Goal: Task Accomplishment & Management: Manage account settings

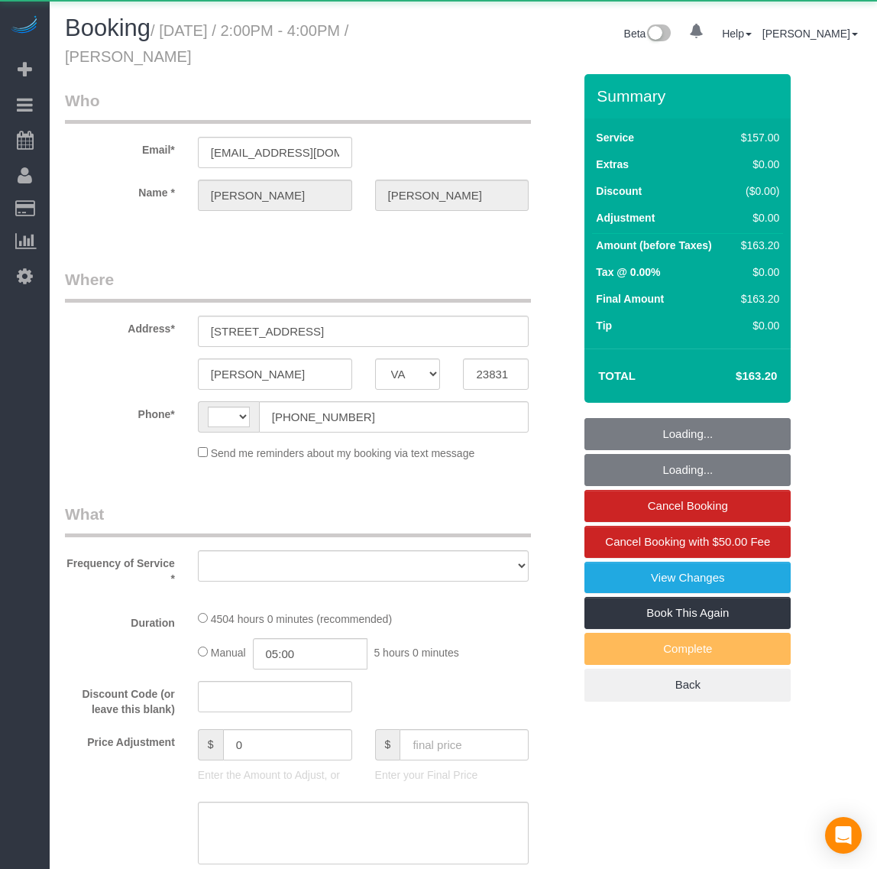
select select "VA"
select select "string:[GEOGRAPHIC_DATA]"
select select "object:1964"
select select "number:6"
select select "number:26"
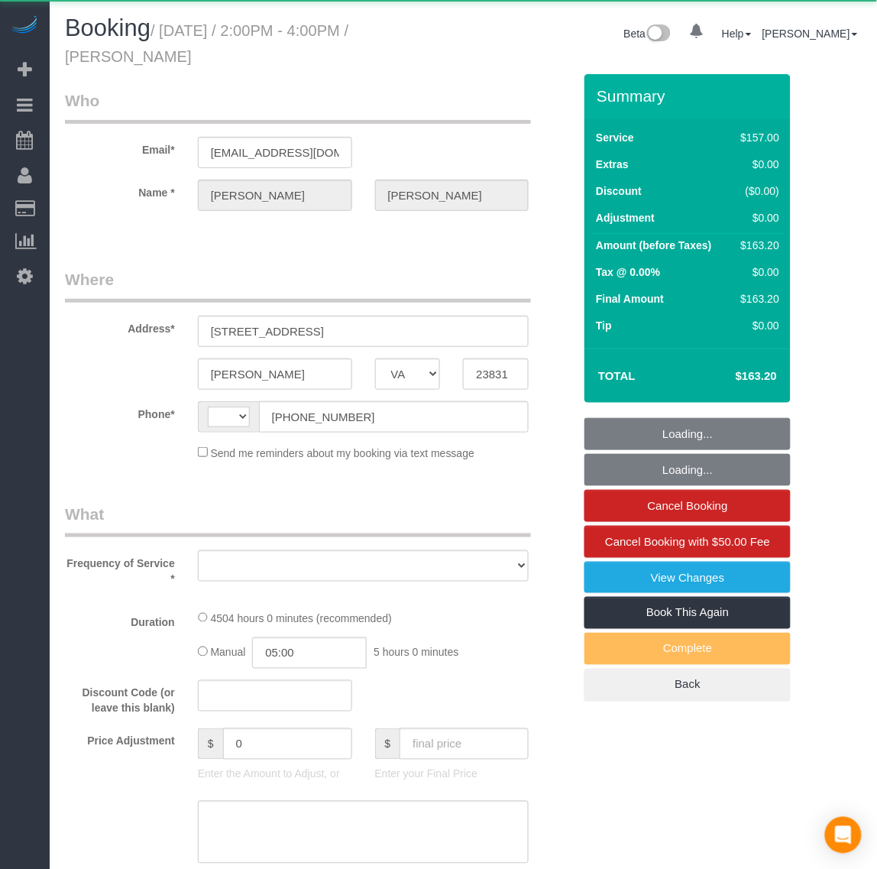
select select "number:35"
select select "number:17"
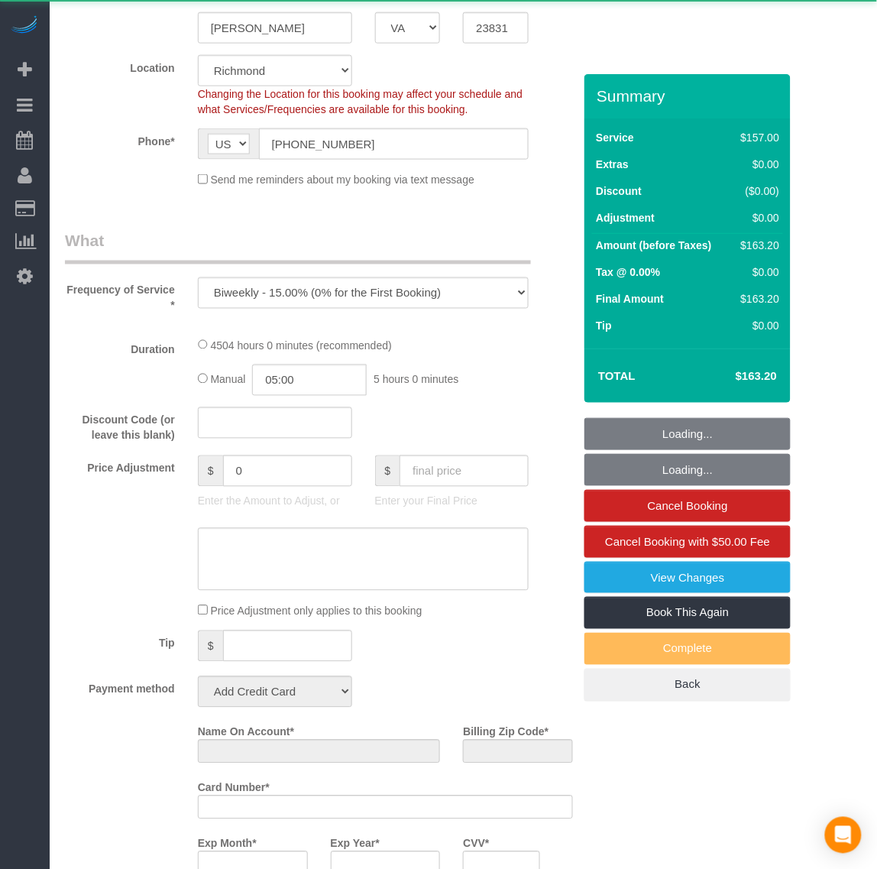
select select "string:fspay-504114a1-f148-48d7-9f6f-3b7cc76827c2"
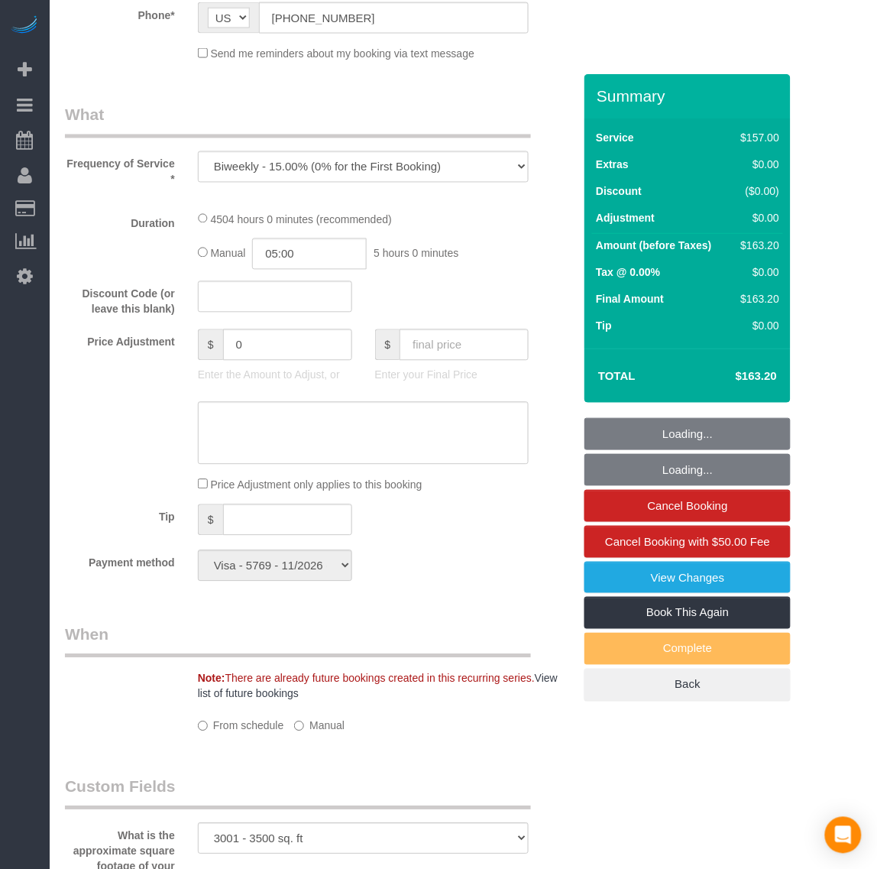
select select "object:2175"
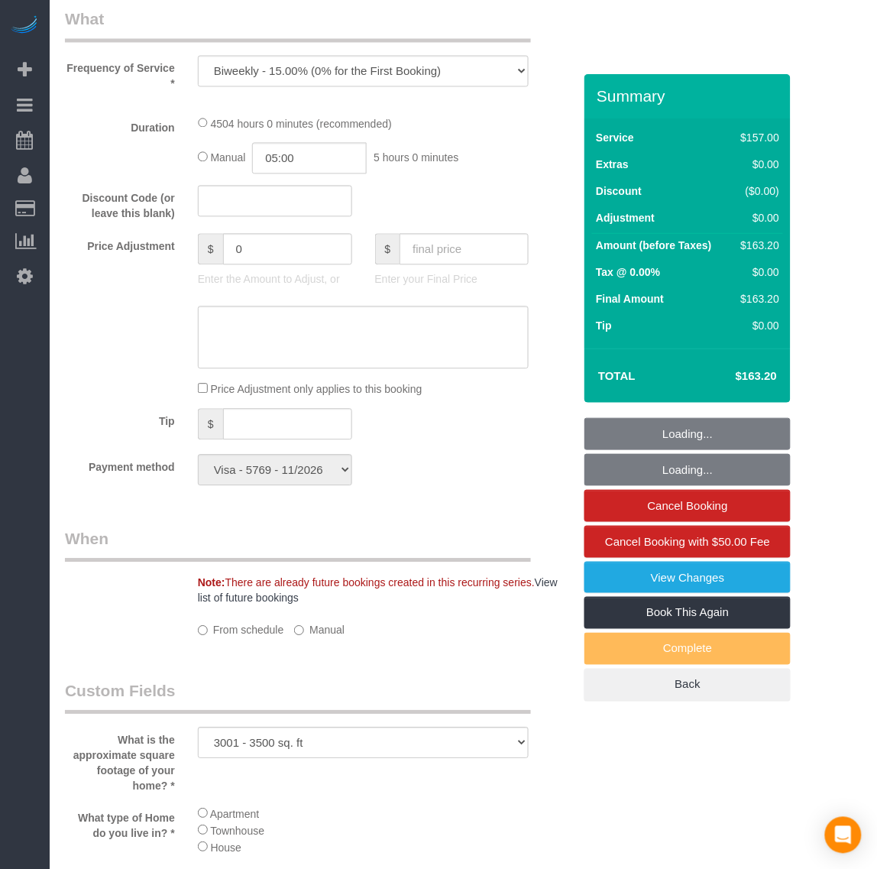
select select "3001"
select select "spot1"
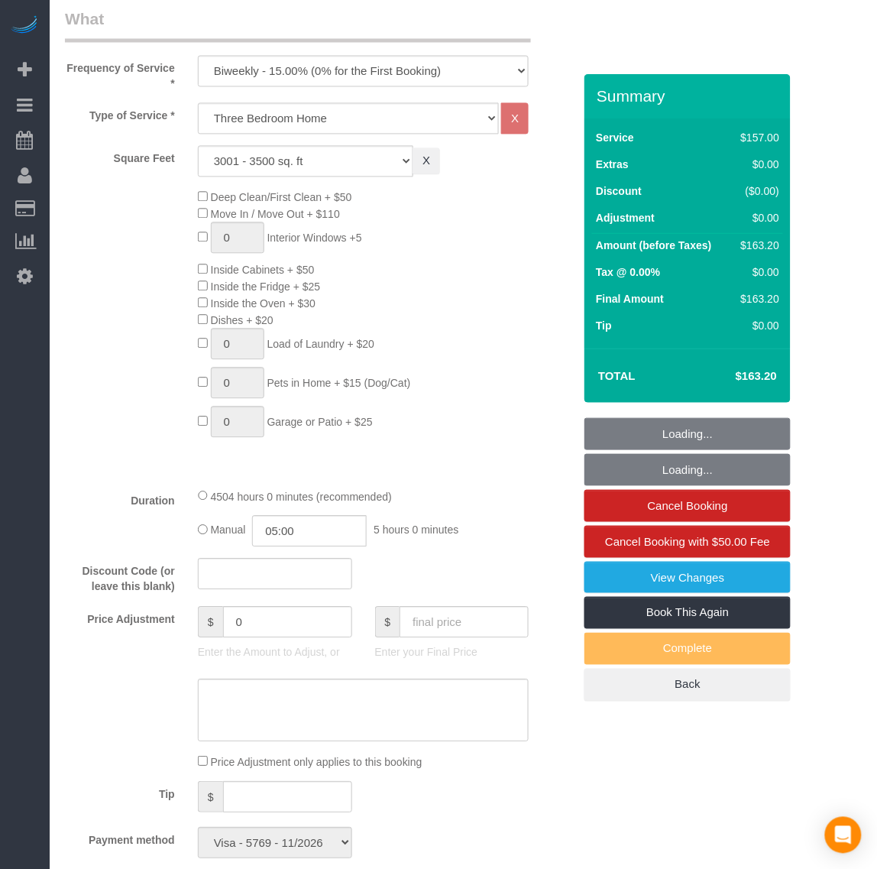
scroll to position [573, 0]
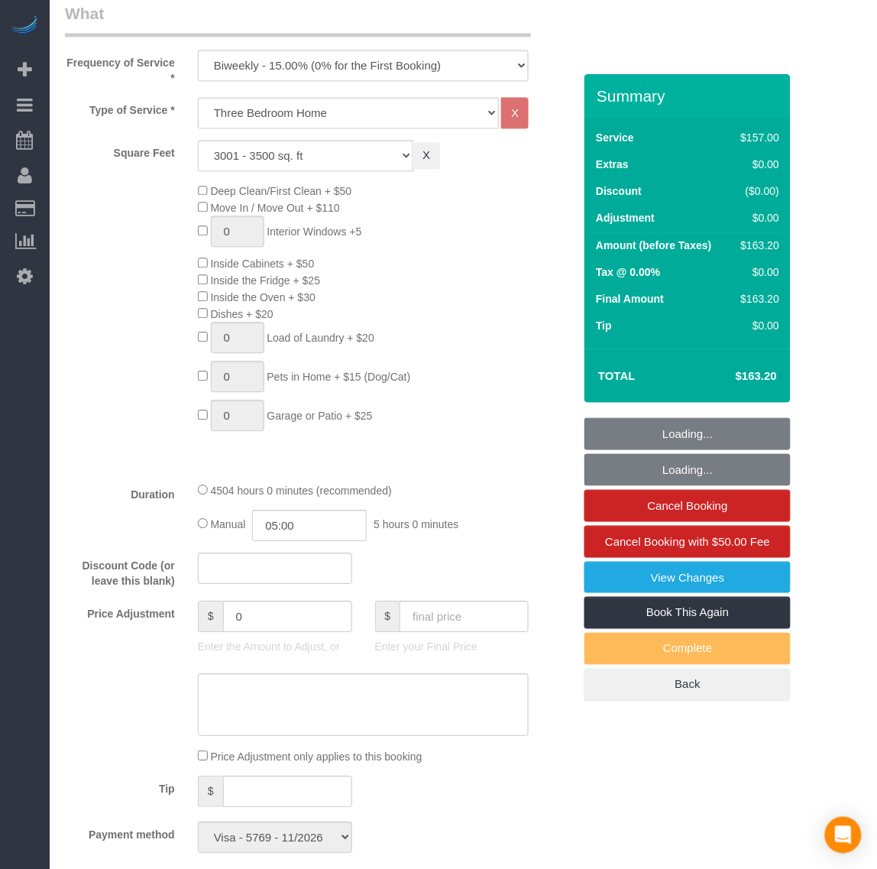
select select "3001"
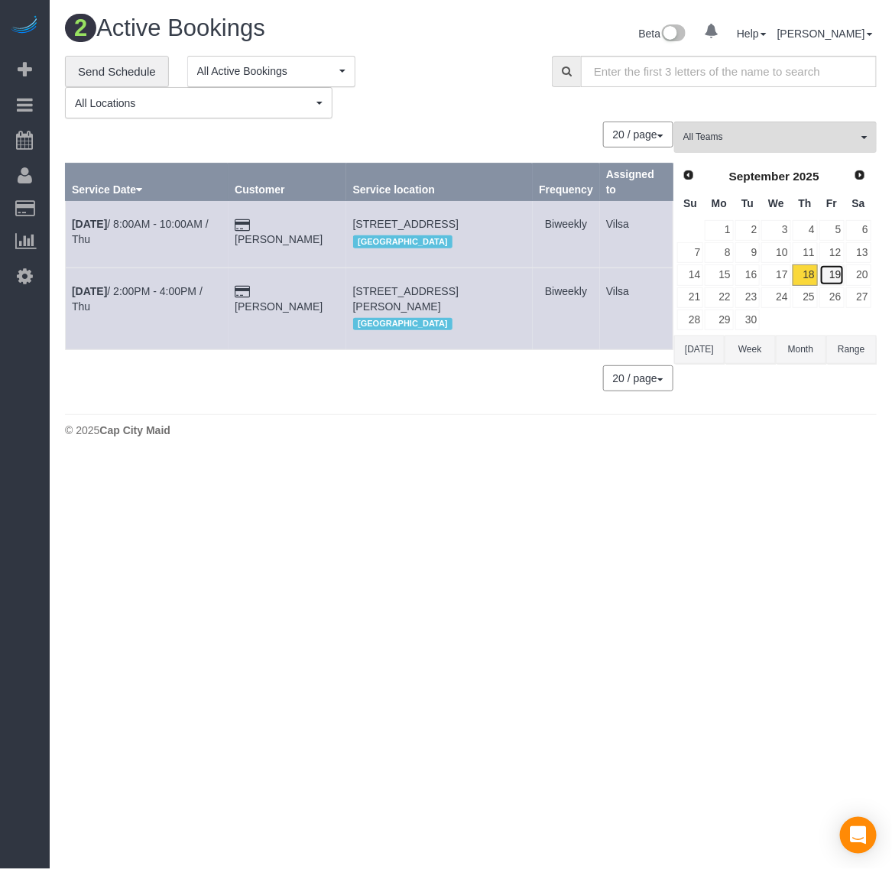
click at [825, 273] on link "19" at bounding box center [831, 274] width 25 height 21
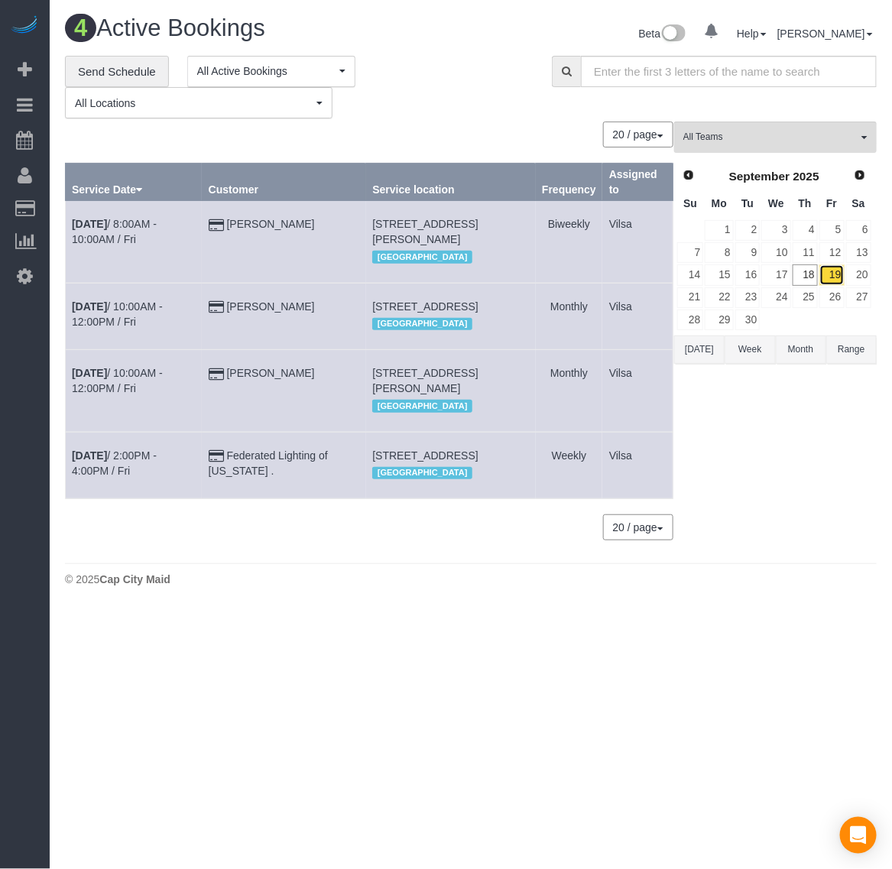
click at [830, 275] on link "19" at bounding box center [831, 274] width 25 height 21
click at [876, 275] on div "**********" at bounding box center [470, 306] width 834 height 500
click at [852, 276] on link "20" at bounding box center [858, 274] width 25 height 21
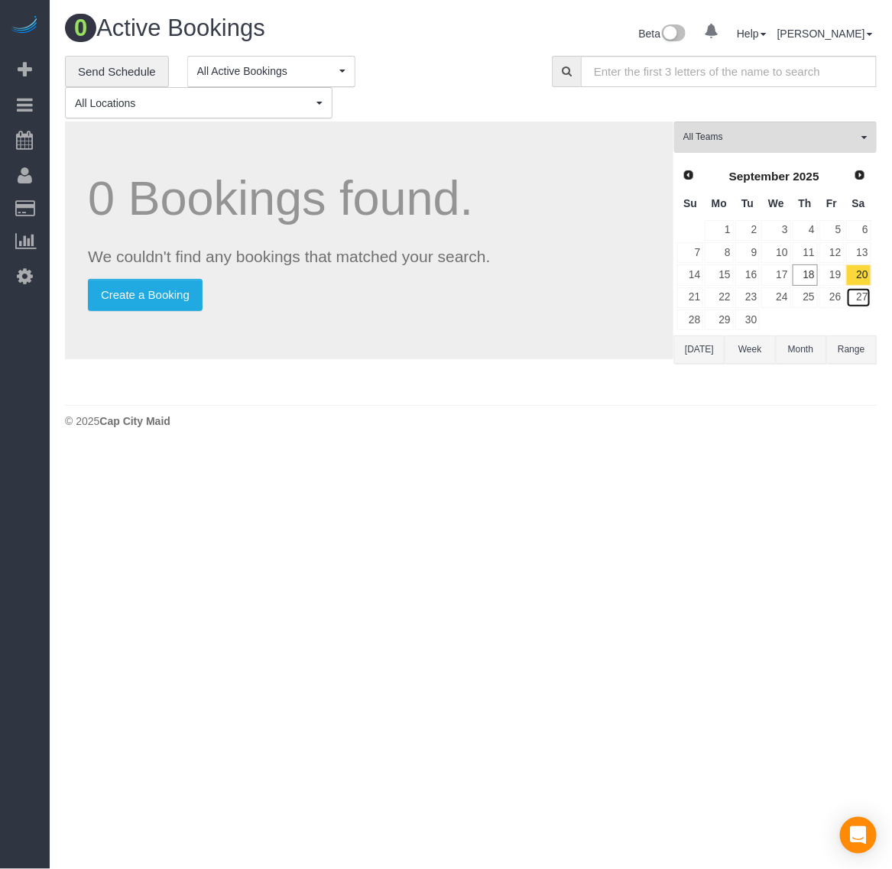
click at [864, 290] on link "27" at bounding box center [858, 297] width 25 height 21
click at [720, 296] on link "22" at bounding box center [718, 297] width 28 height 21
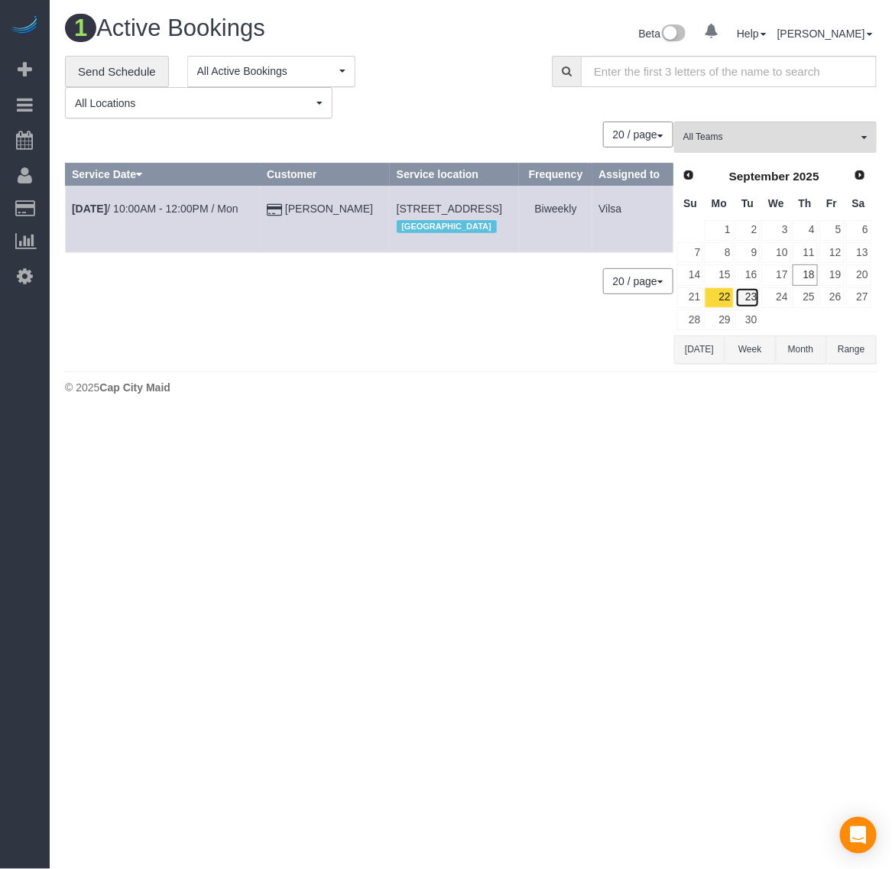
click at [751, 296] on link "23" at bounding box center [747, 297] width 25 height 21
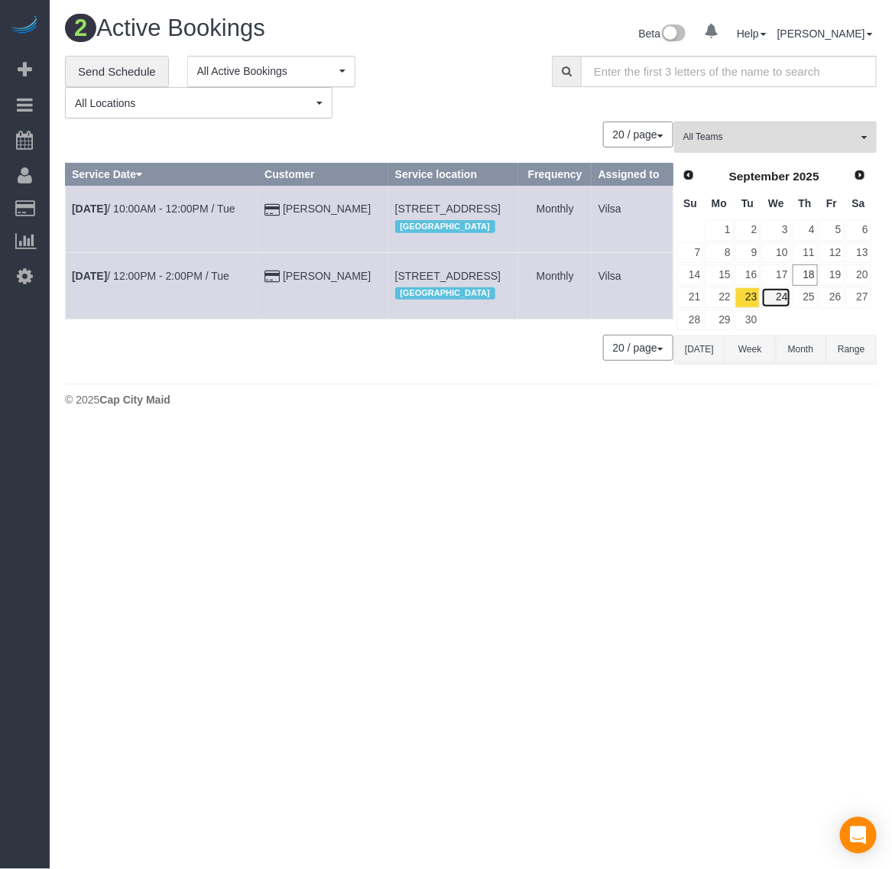
click at [779, 296] on link "24" at bounding box center [775, 297] width 29 height 21
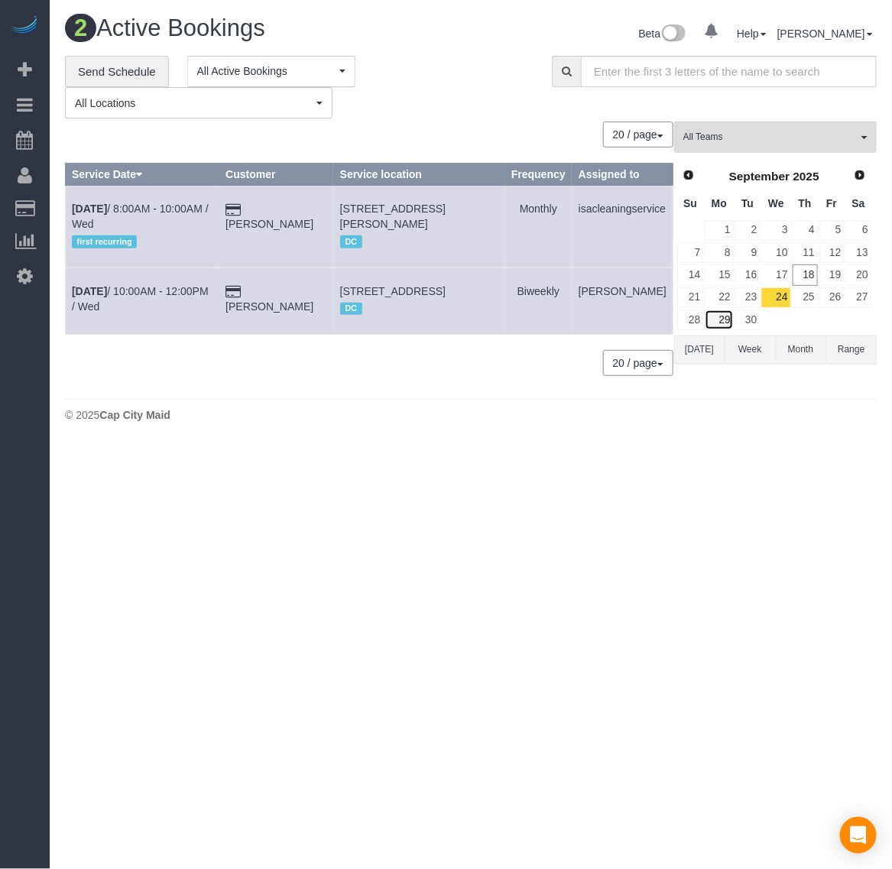
click at [723, 315] on link "29" at bounding box center [718, 319] width 28 height 21
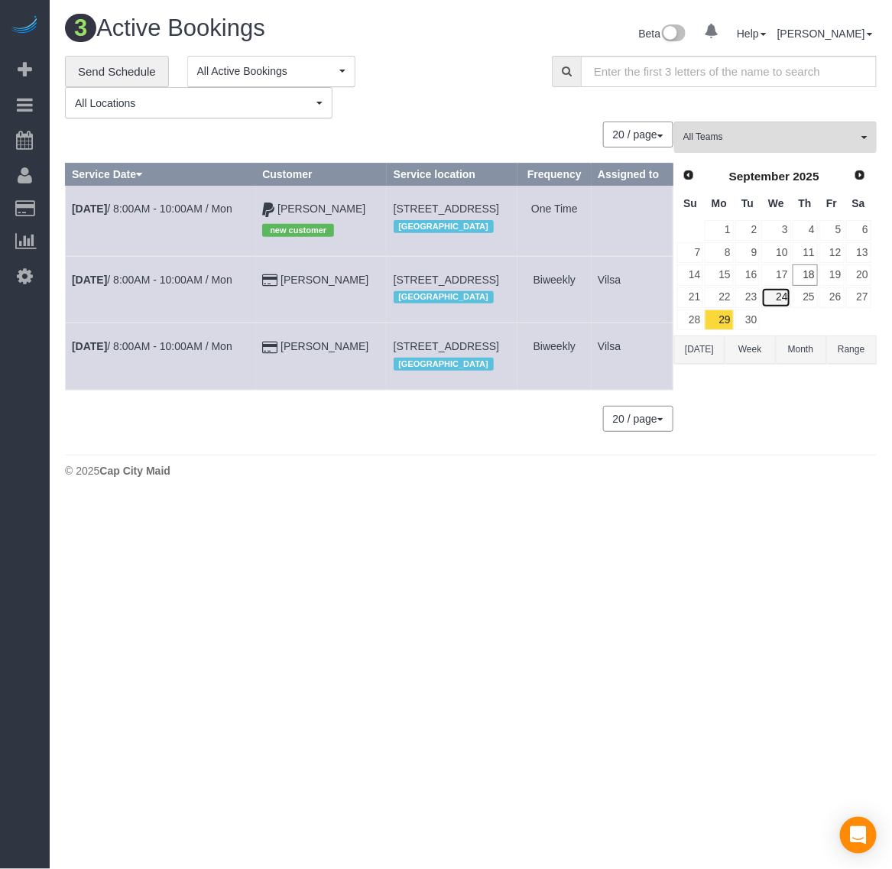
click at [769, 299] on link "24" at bounding box center [775, 297] width 29 height 21
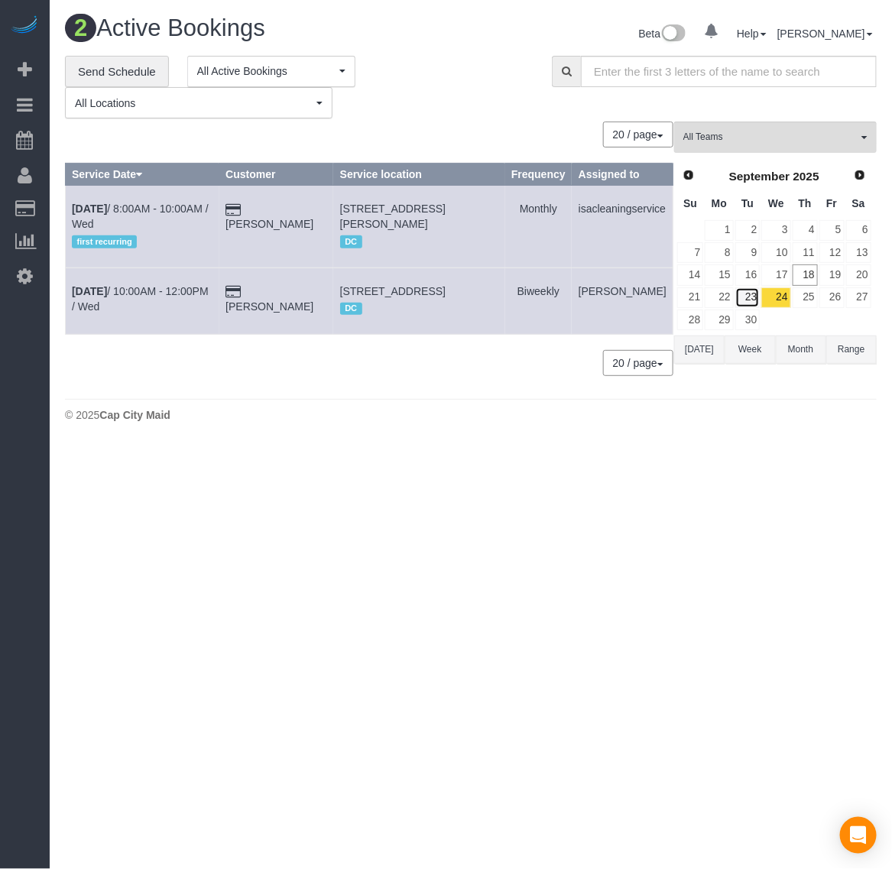
click at [751, 299] on link "23" at bounding box center [747, 297] width 25 height 21
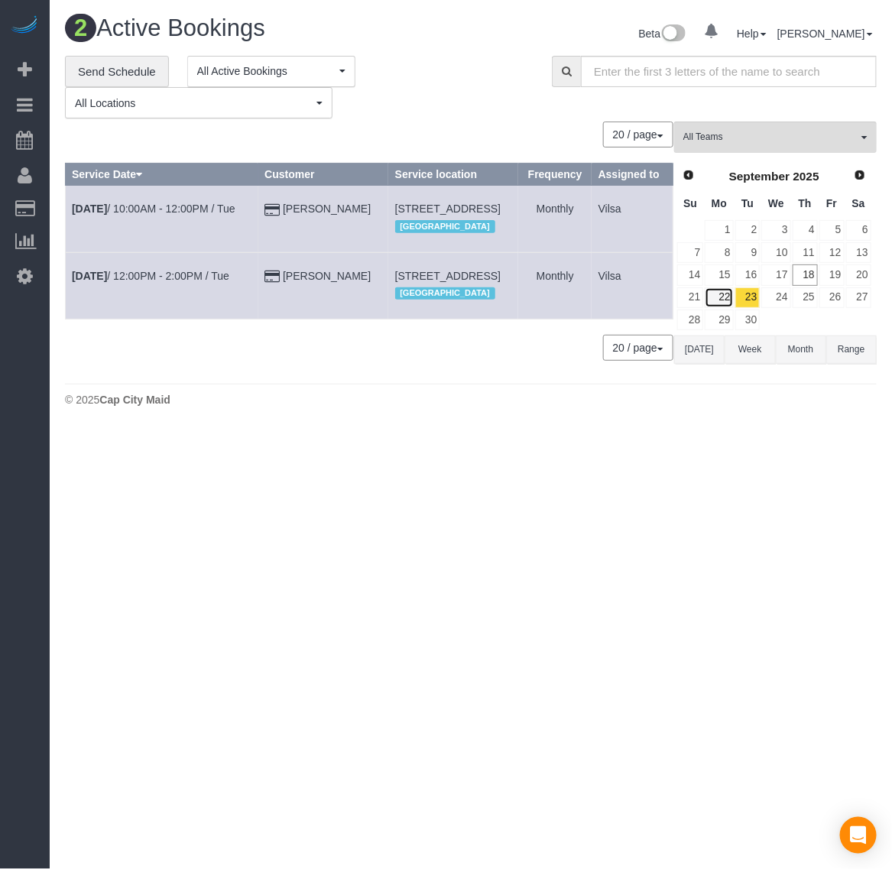
click at [723, 299] on link "22" at bounding box center [718, 297] width 28 height 21
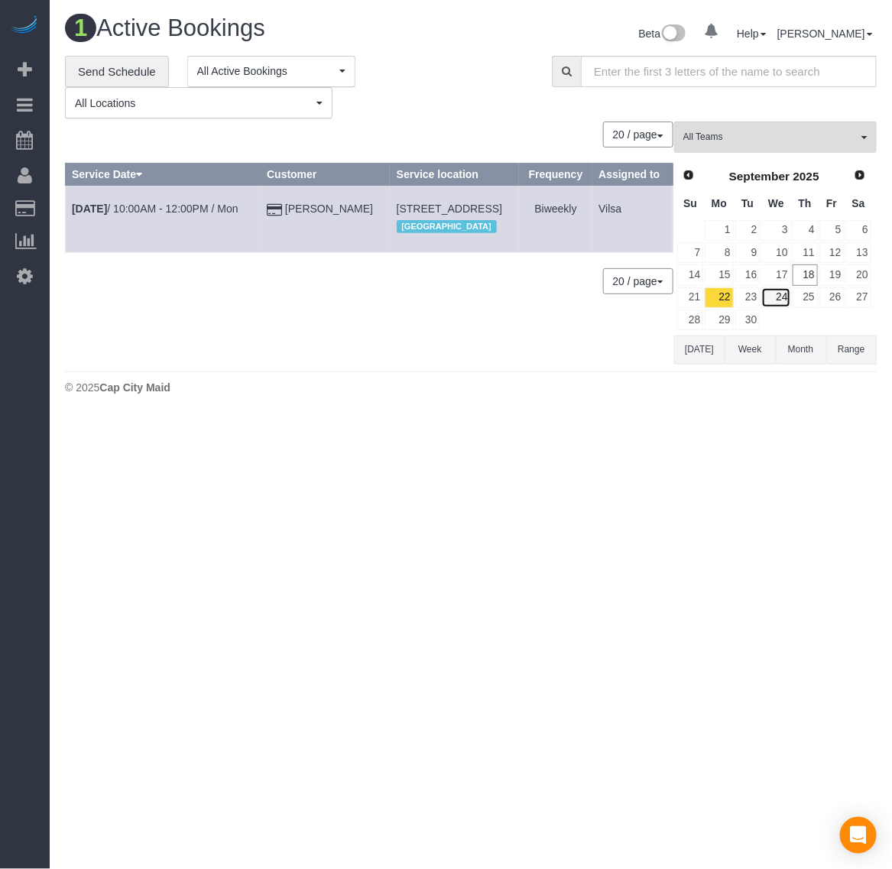
click at [778, 299] on link "24" at bounding box center [775, 297] width 29 height 21
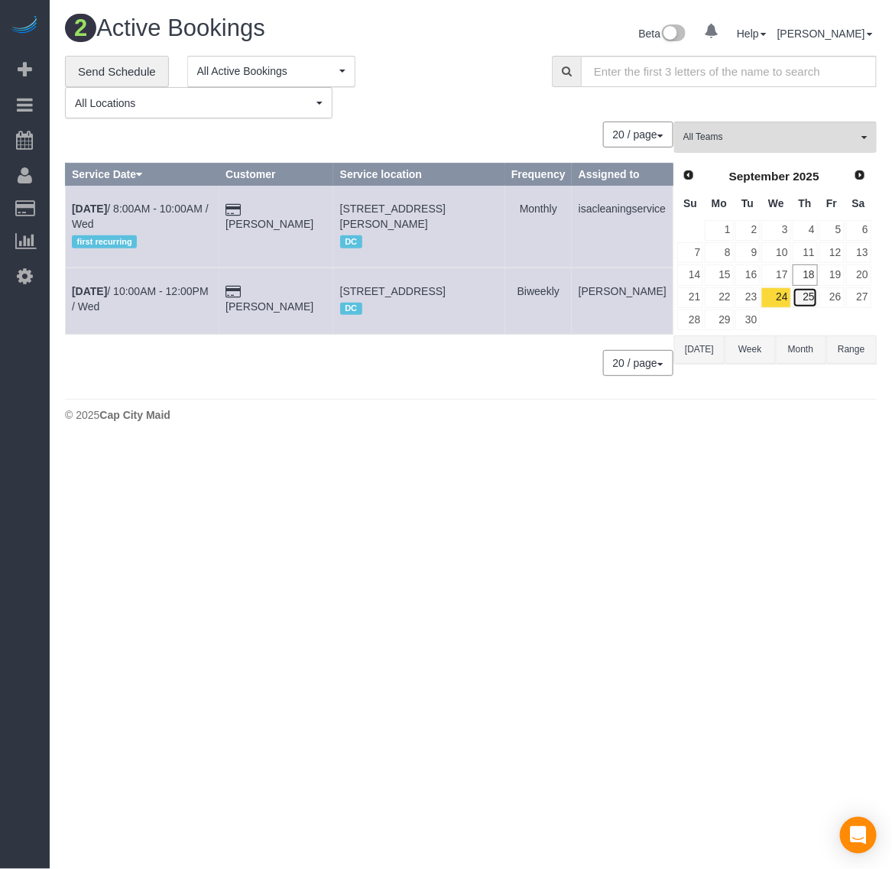
click at [812, 298] on link "25" at bounding box center [804, 297] width 25 height 21
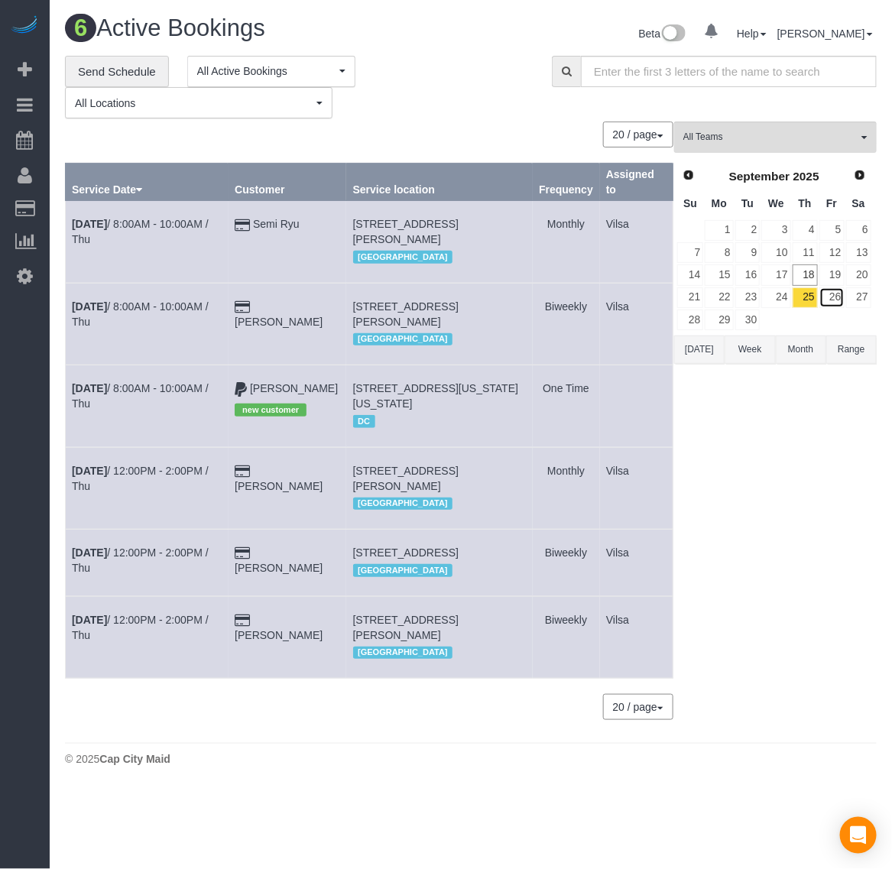
click at [831, 303] on link "26" at bounding box center [831, 297] width 25 height 21
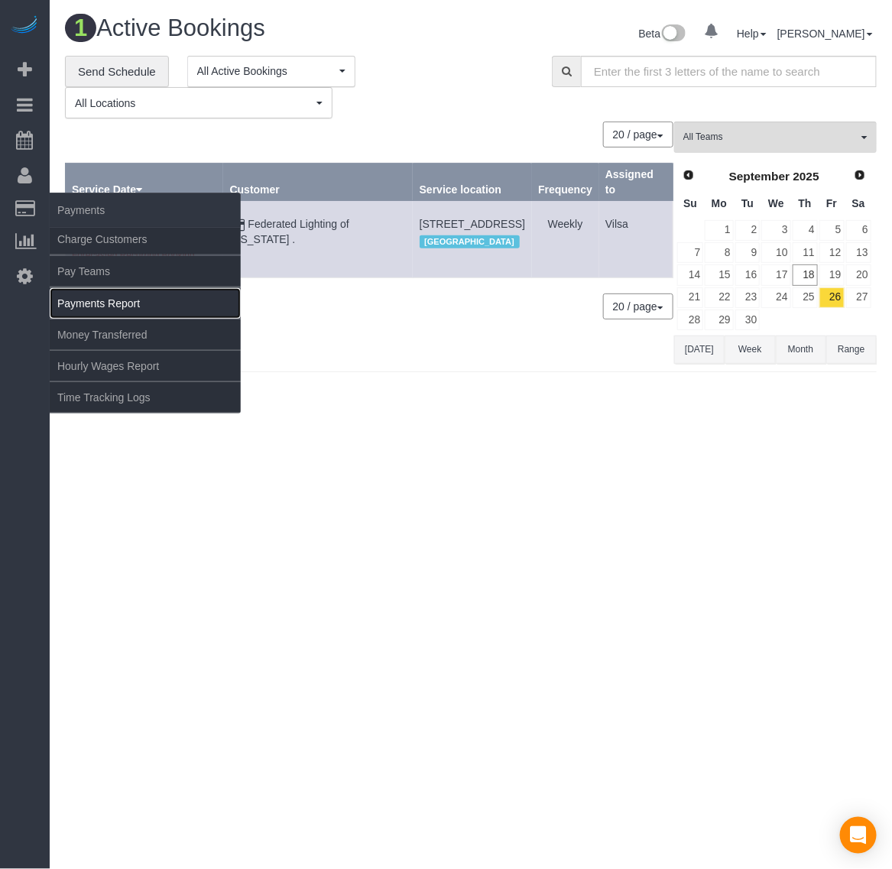
click at [118, 309] on link "Payments Report" at bounding box center [145, 303] width 191 height 31
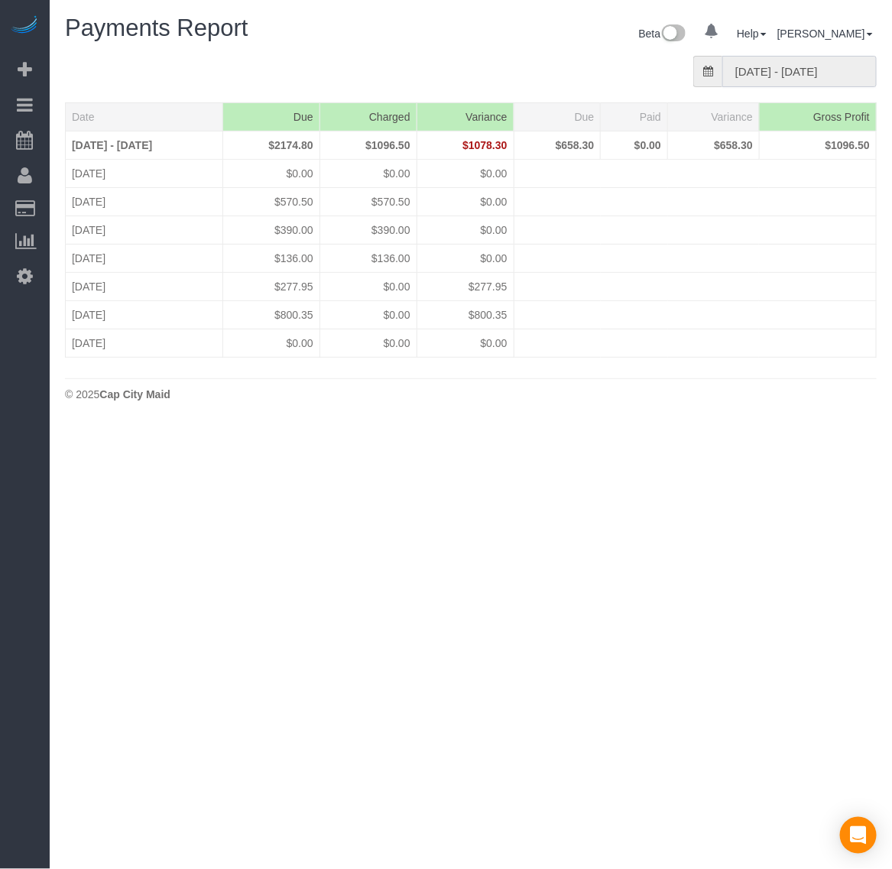
click at [783, 73] on input "[DATE] - [DATE]" at bounding box center [799, 71] width 154 height 31
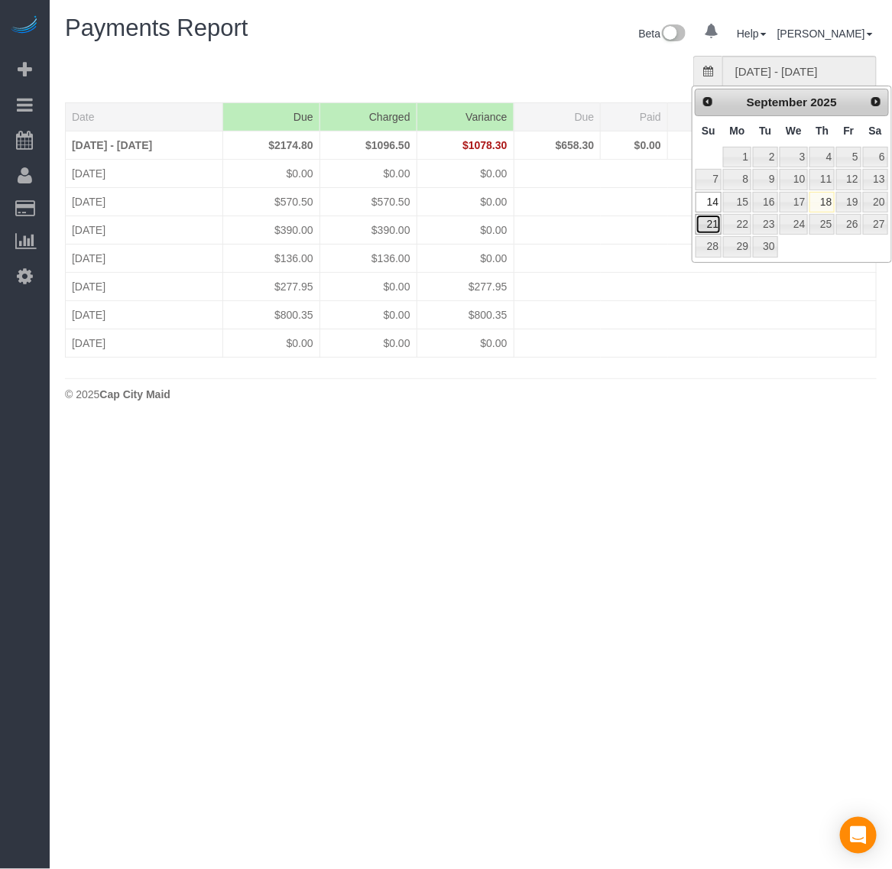
click at [707, 228] on link "21" at bounding box center [708, 224] width 26 height 21
type input "[DATE] - [DATE]"
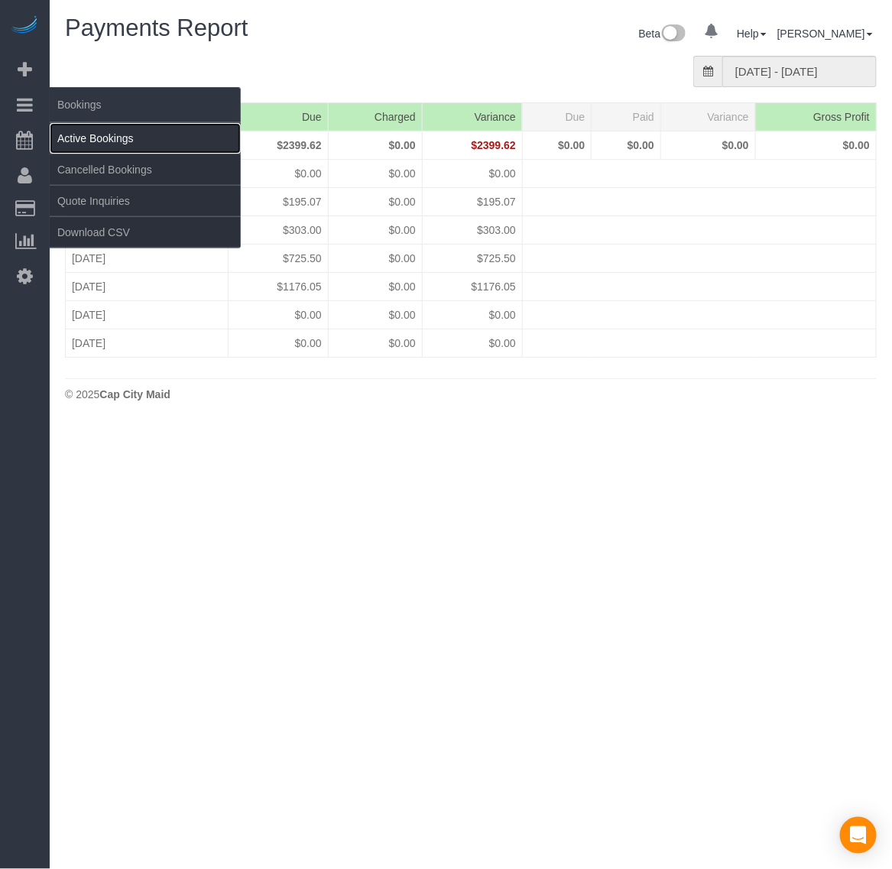
click at [94, 134] on link "Active Bookings" at bounding box center [145, 138] width 191 height 31
